Goal: Task Accomplishment & Management: Manage account settings

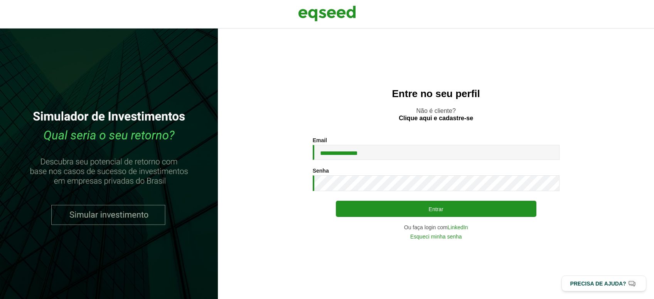
type input "**********"
click at [336, 201] on button "Entrar" at bounding box center [436, 209] width 200 height 16
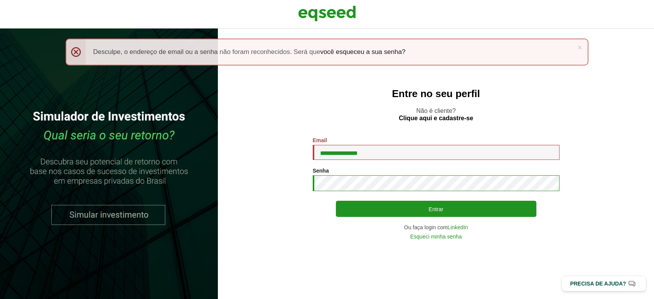
click at [336, 201] on button "Entrar" at bounding box center [436, 209] width 200 height 16
